Goal: Information Seeking & Learning: Check status

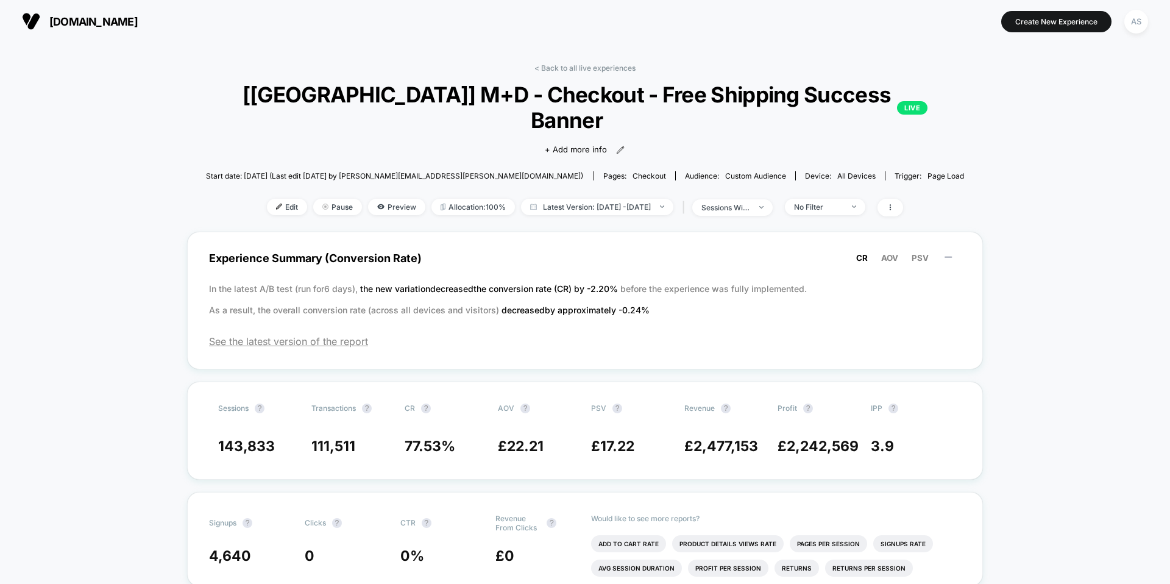
click at [130, 26] on span "[DOMAIN_NAME]" at bounding box center [93, 21] width 88 height 13
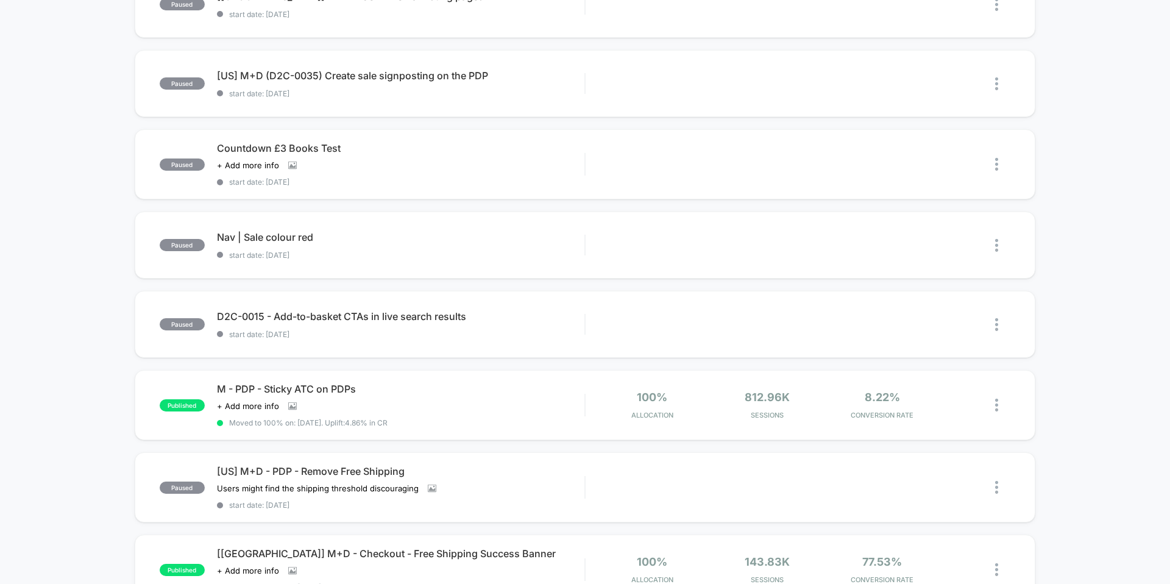
scroll to position [248, 0]
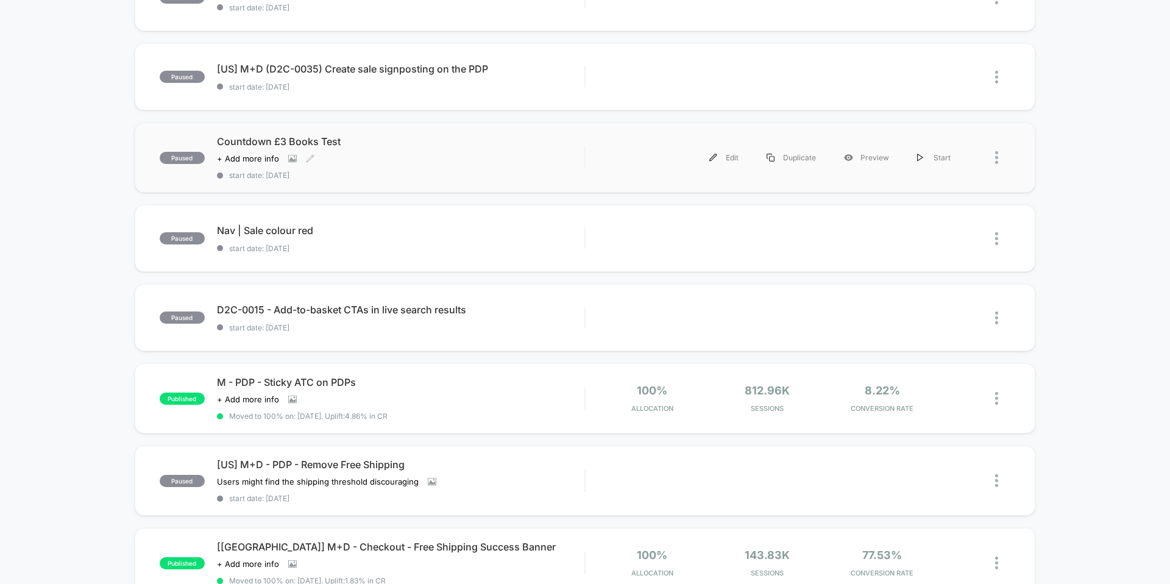
click at [424, 143] on span "Countdown £3 Books Test" at bounding box center [401, 141] width 368 height 12
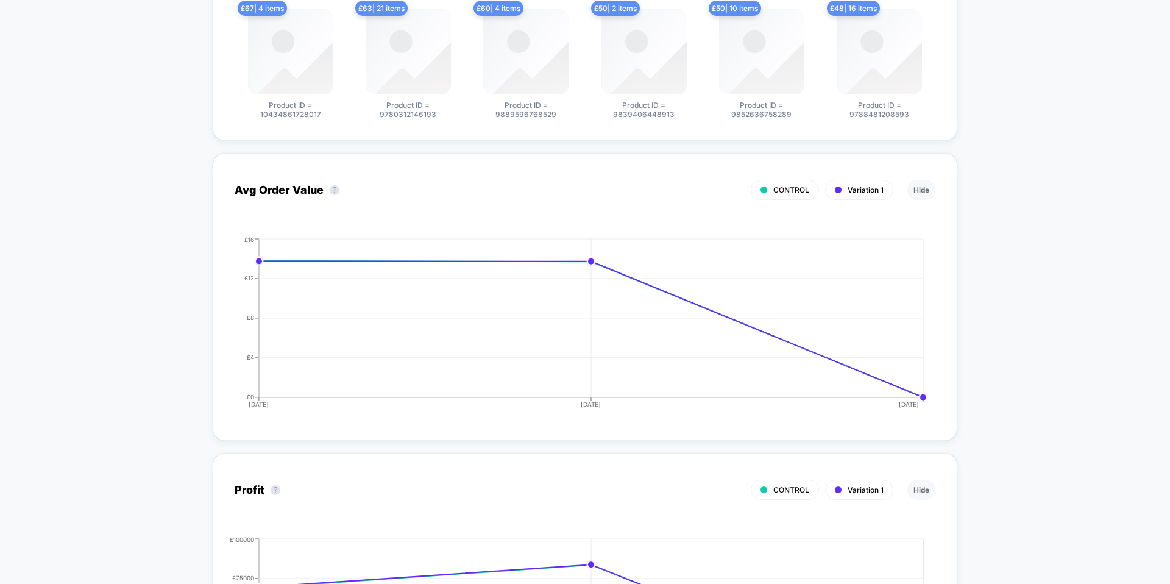
scroll to position [845, 0]
